Goal: Book appointment/travel/reservation

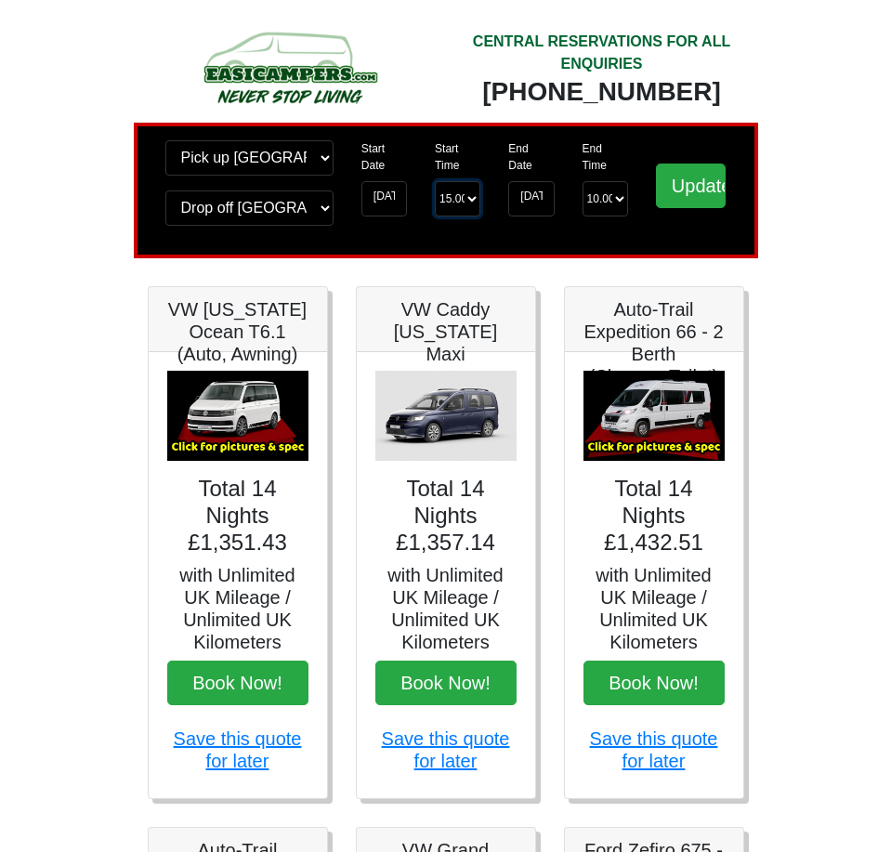
click at [458, 206] on select "Start Time 15.00 -------- 11.00 am ([DATE] & [DATE] Only) 12.00 pm ([DATE]) 13.…" at bounding box center [458, 198] width 46 height 35
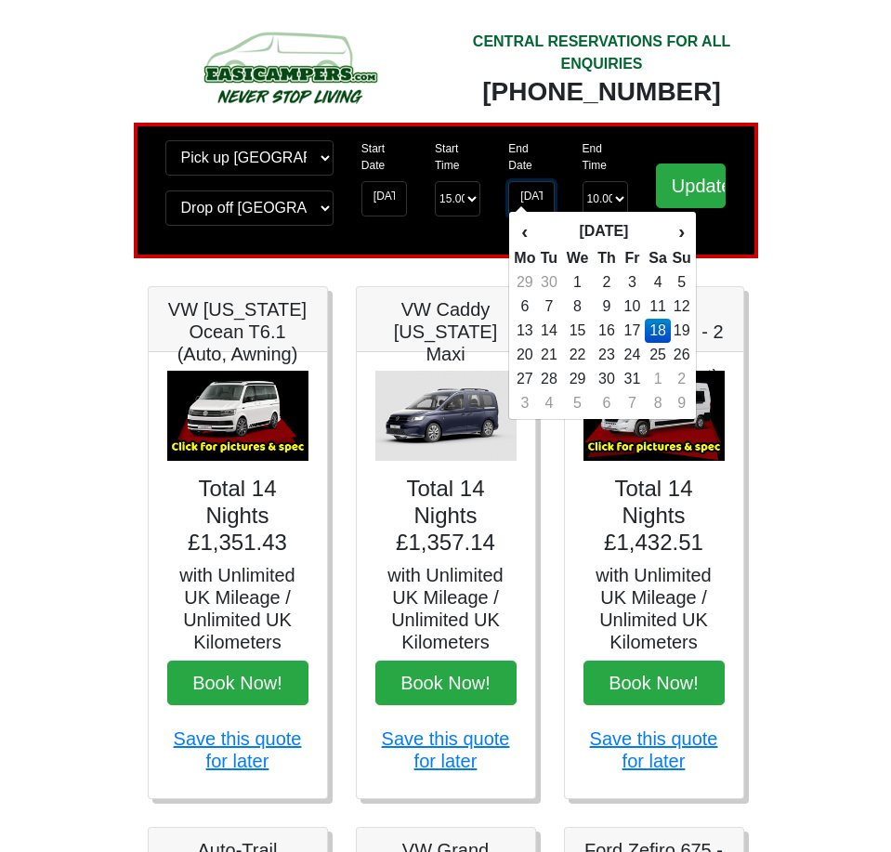
click at [542, 190] on input "[DATE]" at bounding box center [531, 198] width 46 height 35
click at [610, 187] on select "End Time 10.00 -------- 08.00 am 09.00 am 10.00 am 11.00 am ([DATE] Only)" at bounding box center [606, 198] width 46 height 35
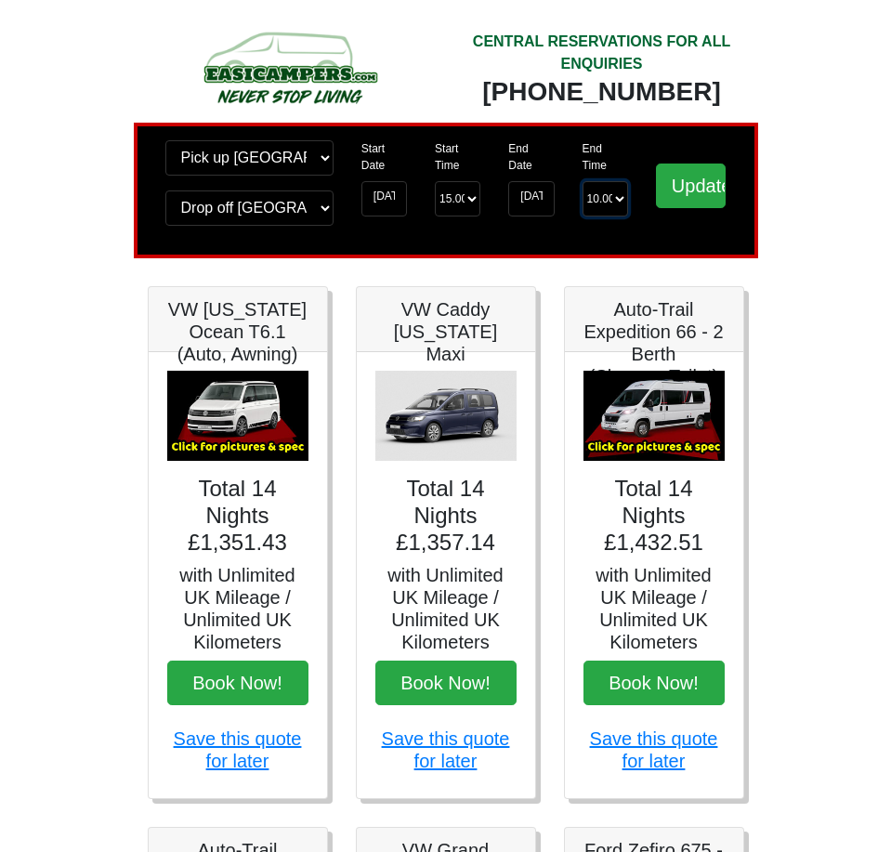
click at [610, 187] on select "End Time 10.00 -------- 08.00 am 09.00 am 10.00 am 11.00 am ([DATE] Only)" at bounding box center [606, 198] width 46 height 35
click at [526, 195] on input "[DATE]" at bounding box center [531, 198] width 46 height 35
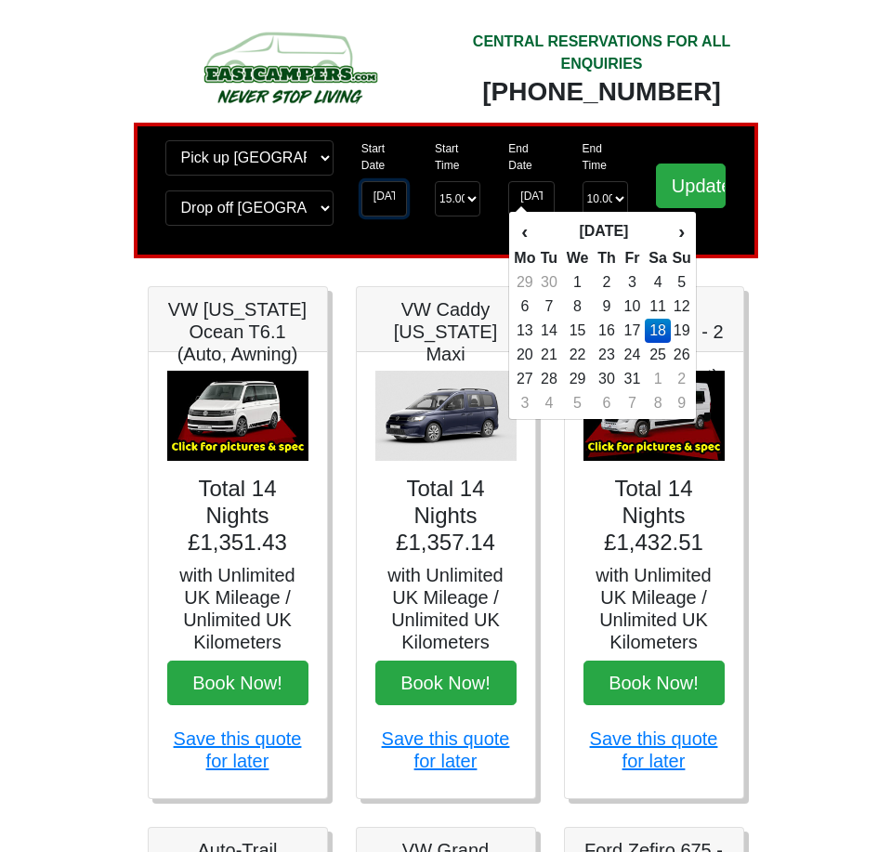
click at [389, 202] on input "[DATE]" at bounding box center [384, 198] width 46 height 35
click at [536, 190] on input "[DATE]" at bounding box center [531, 198] width 46 height 35
click at [663, 302] on td "11" at bounding box center [658, 307] width 27 height 24
type input "[DATE]"
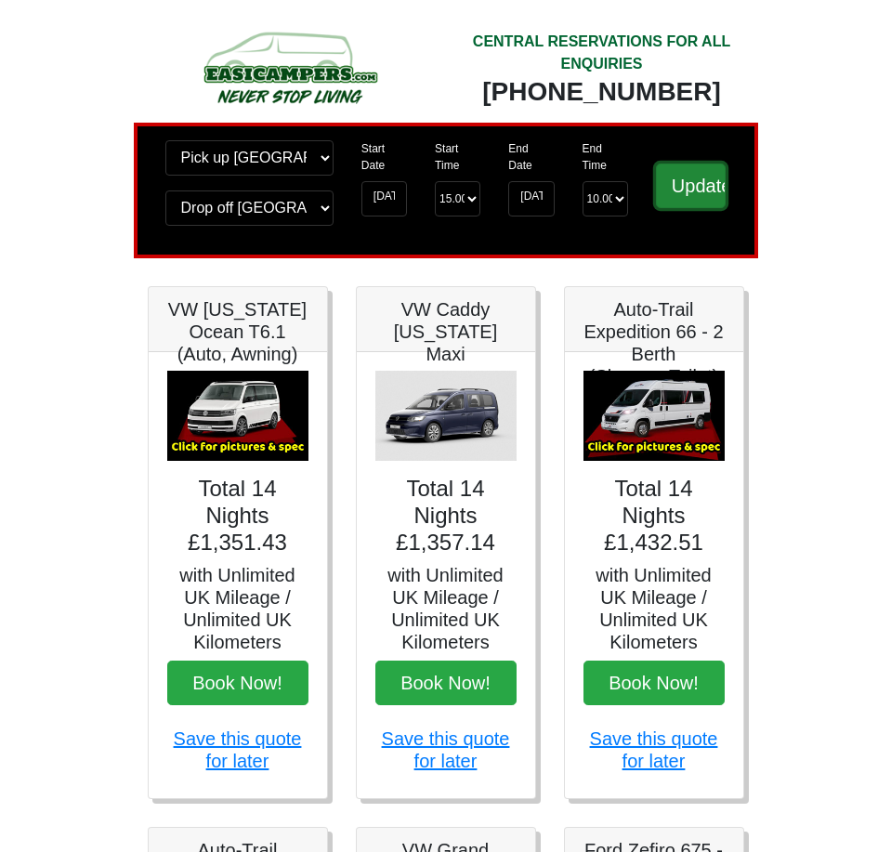
click at [688, 179] on input "Update" at bounding box center [691, 186] width 71 height 45
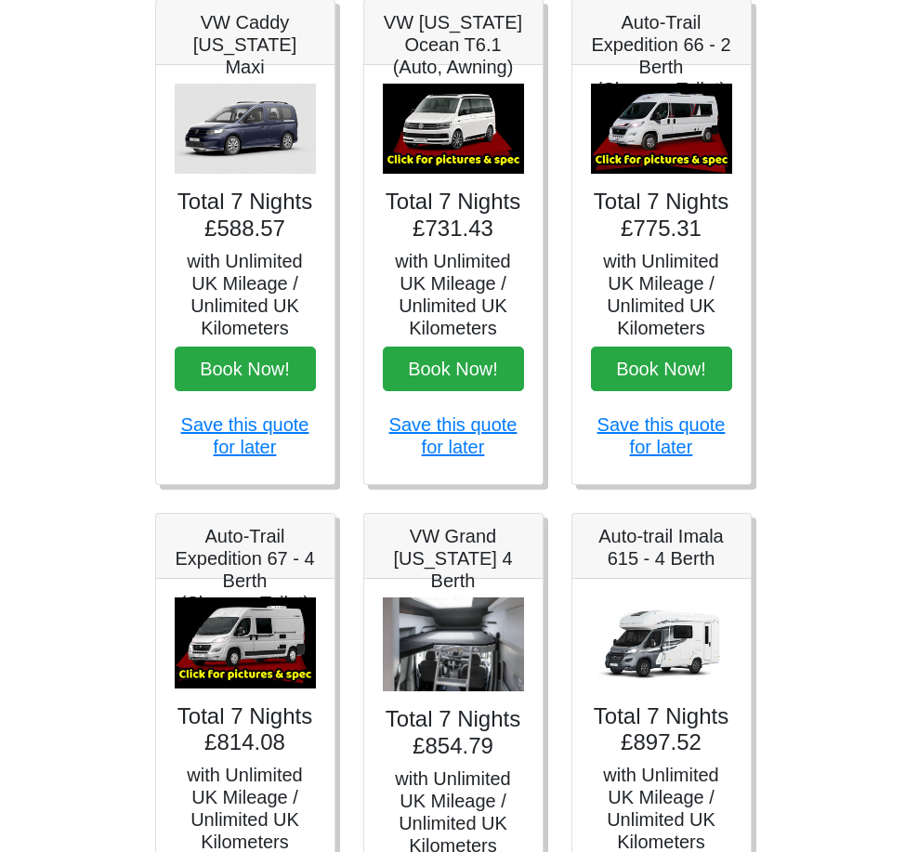
scroll to position [279, 0]
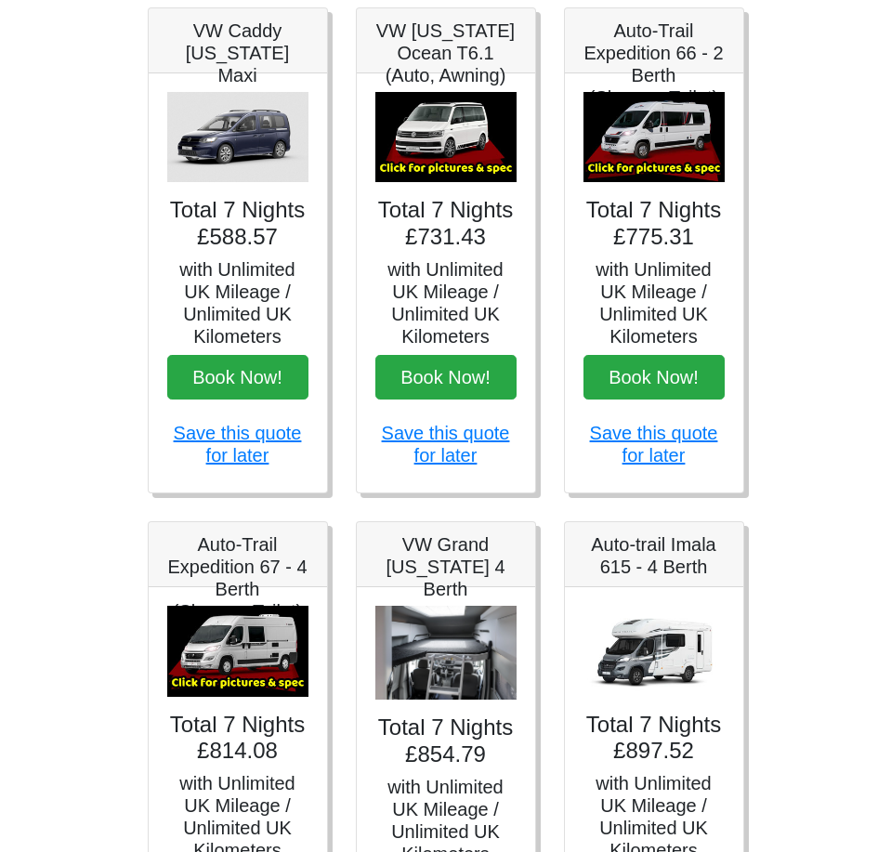
click at [665, 155] on img at bounding box center [653, 137] width 141 height 91
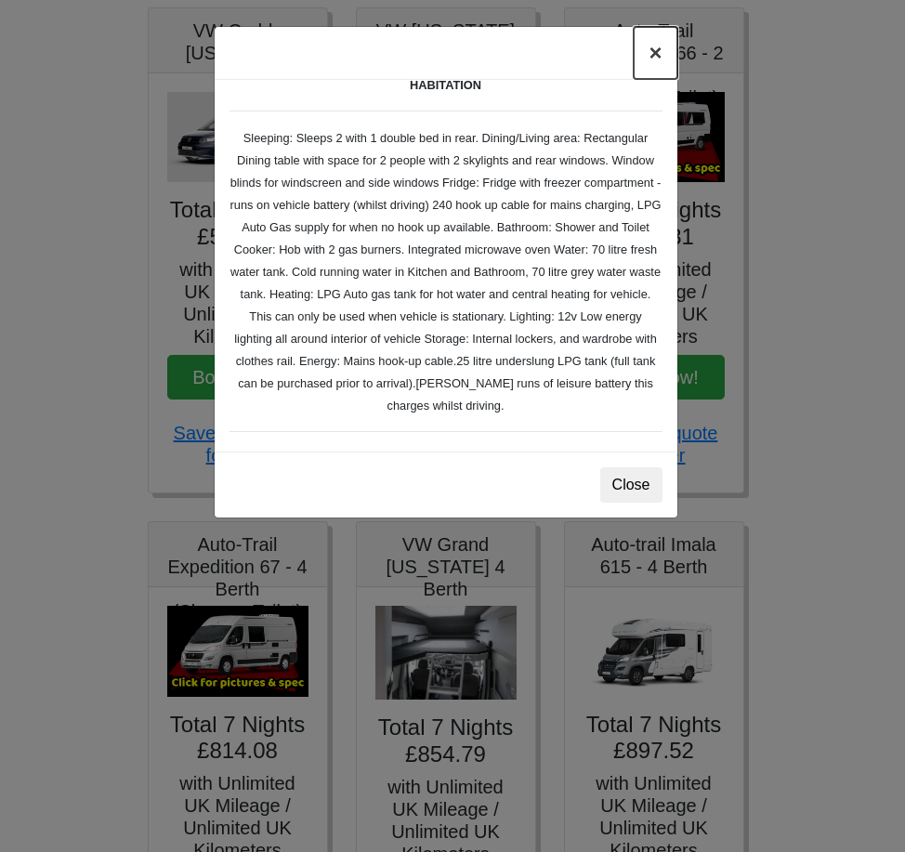
click at [652, 52] on button "×" at bounding box center [655, 53] width 43 height 52
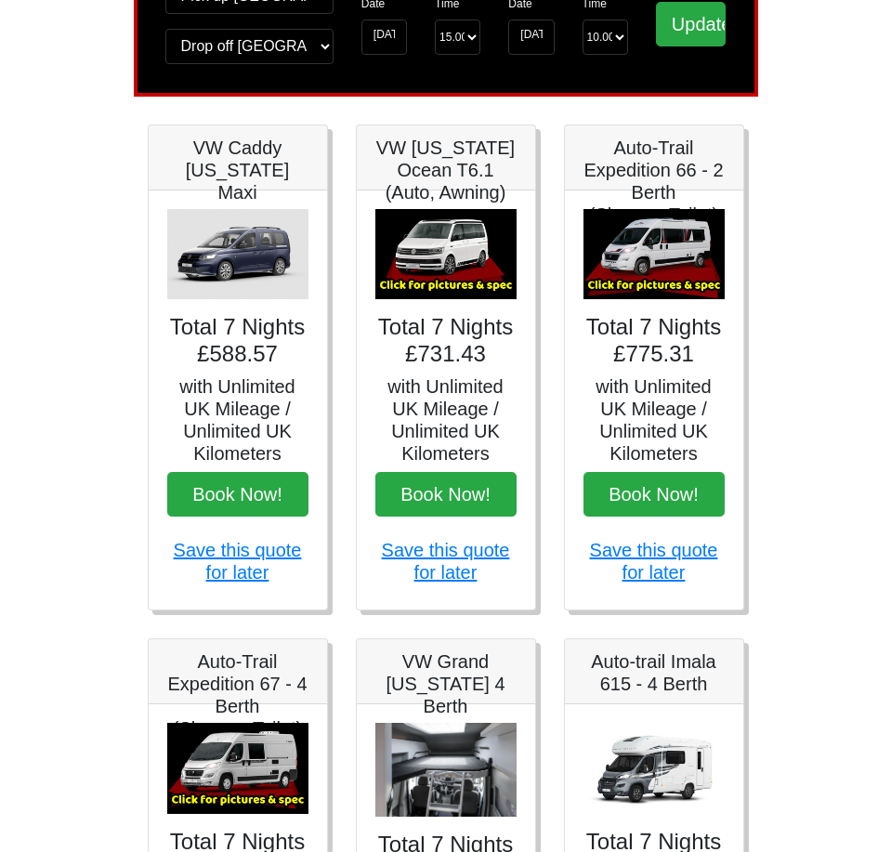
scroll to position [0, 0]
